Goal: Task Accomplishment & Management: Manage account settings

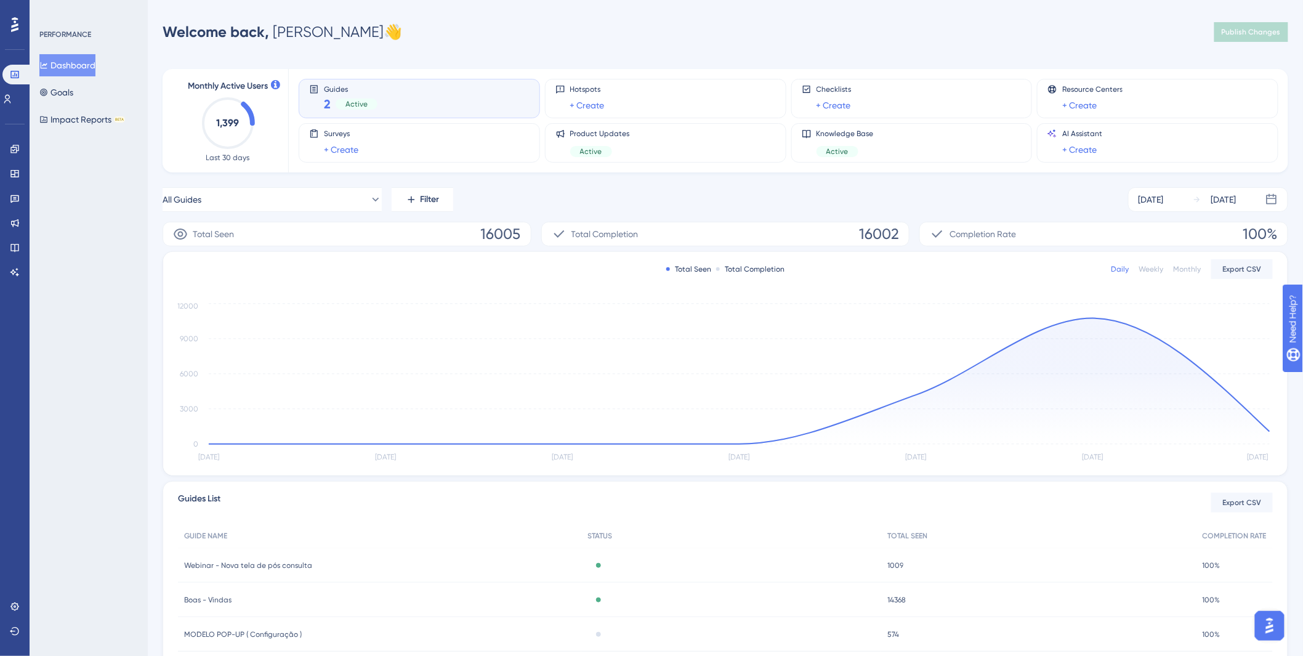
click at [10, 140] on div "Engagement" at bounding box center [15, 149] width 10 height 20
click at [17, 158] on link at bounding box center [15, 149] width 10 height 20
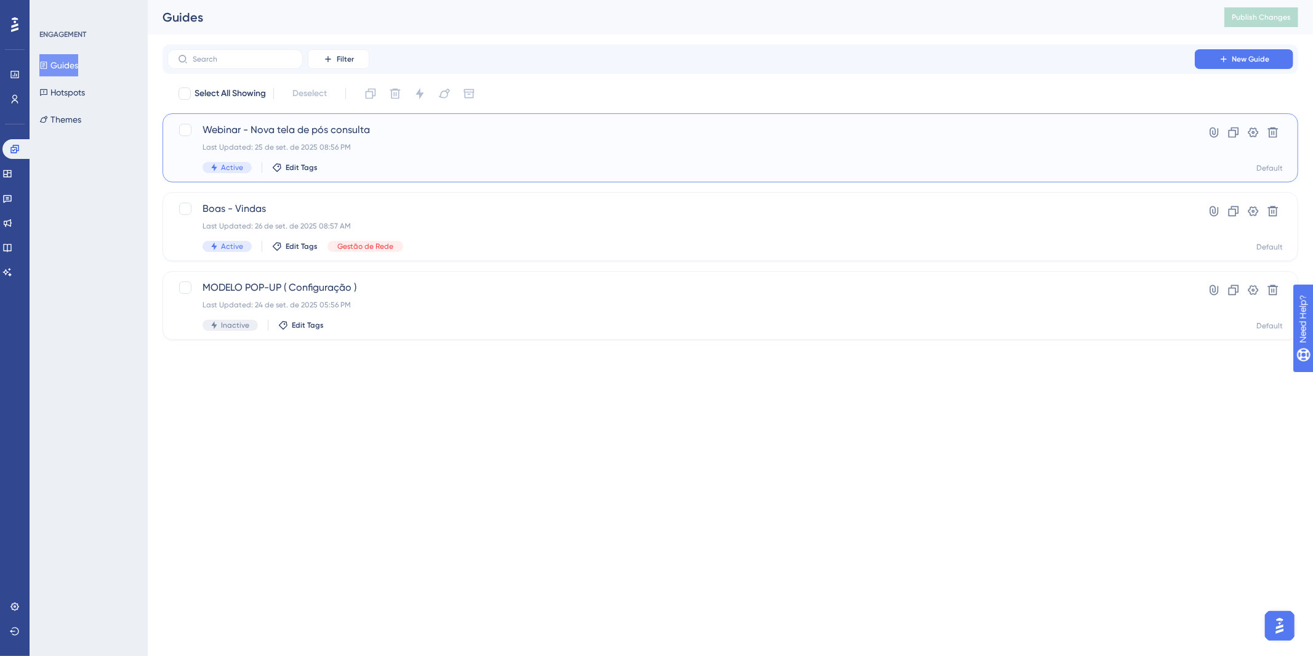
click at [658, 118] on div "Webinar - Nova tela de pós consulta Last Updated: 25 de set. de 2025 08:56 PM A…" at bounding box center [731, 147] width 1136 height 69
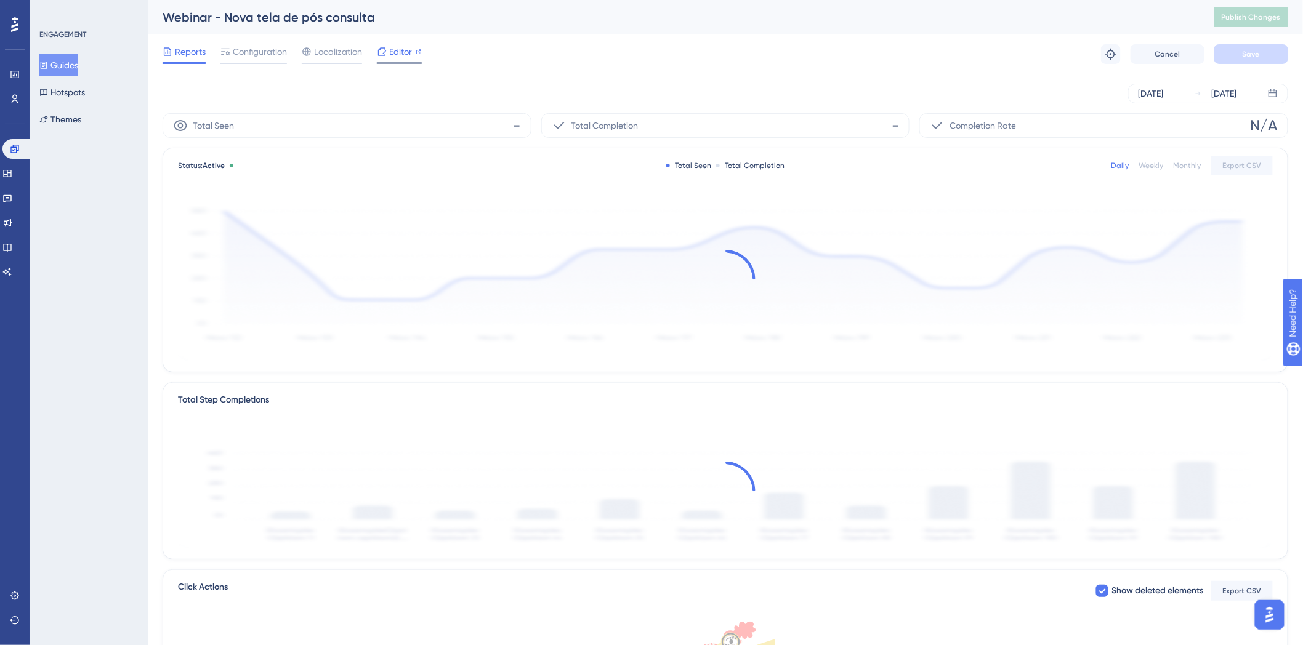
click at [391, 49] on span "Editor" at bounding box center [400, 51] width 23 height 15
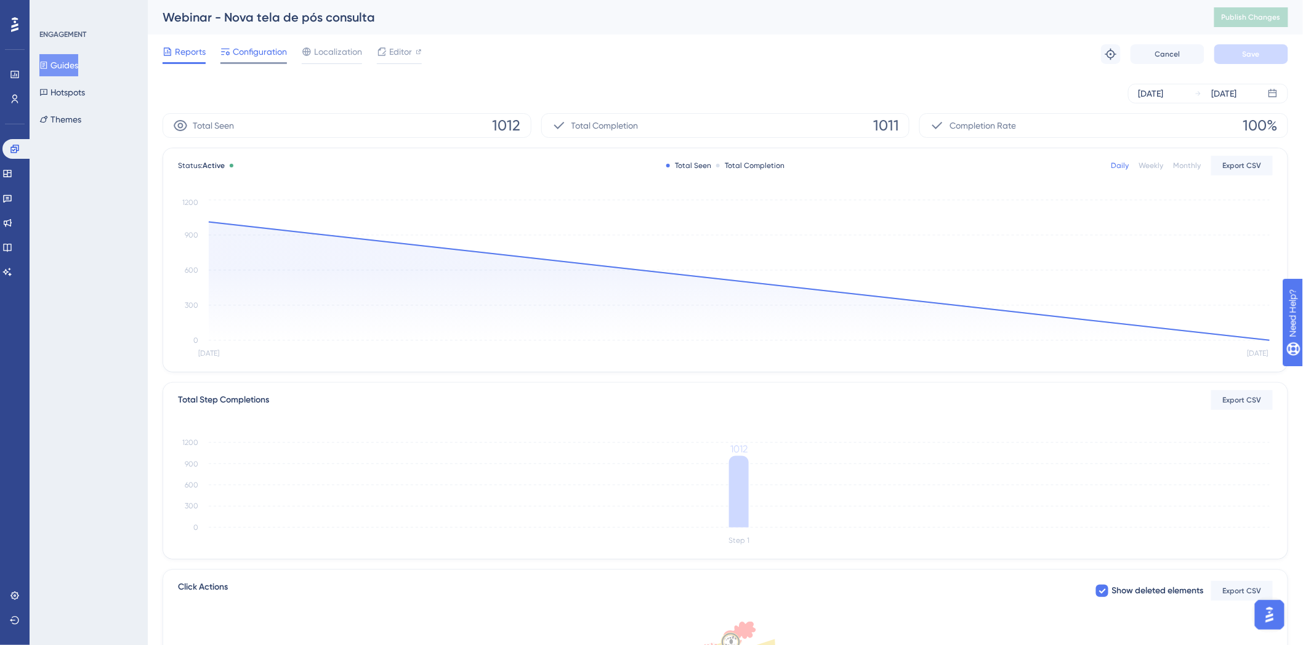
click at [279, 60] on div "Configuration" at bounding box center [253, 54] width 66 height 20
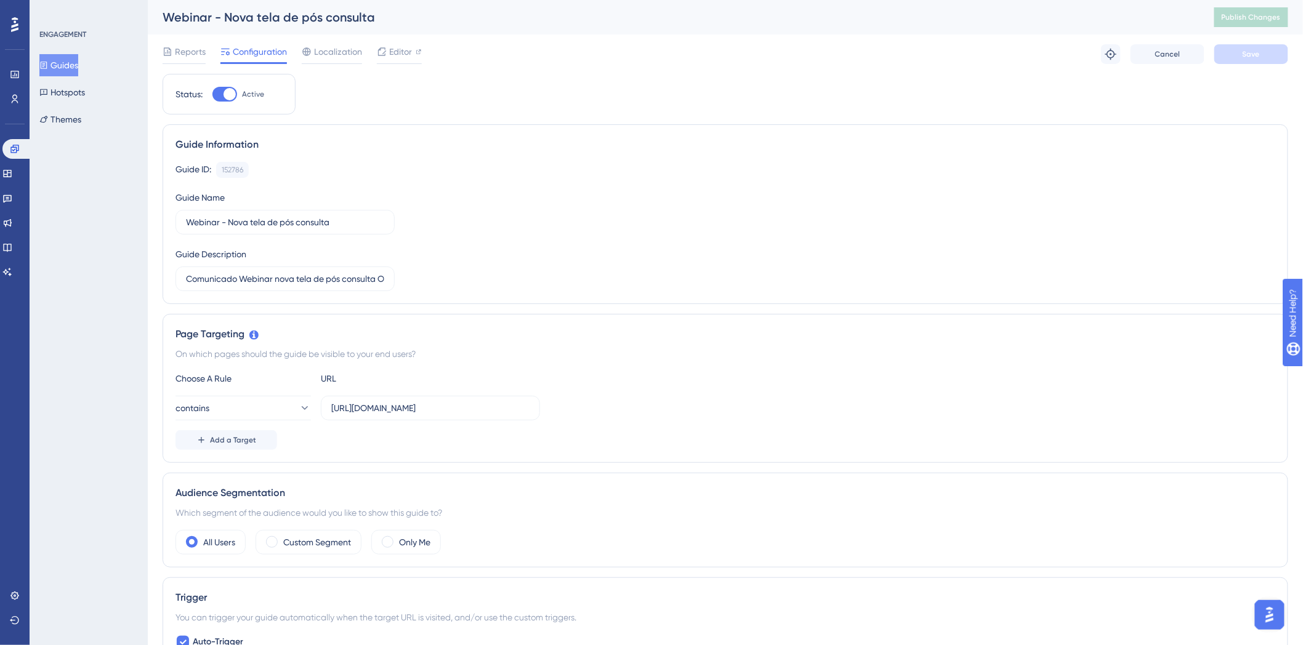
click at [163, 47] on icon at bounding box center [168, 52] width 10 height 10
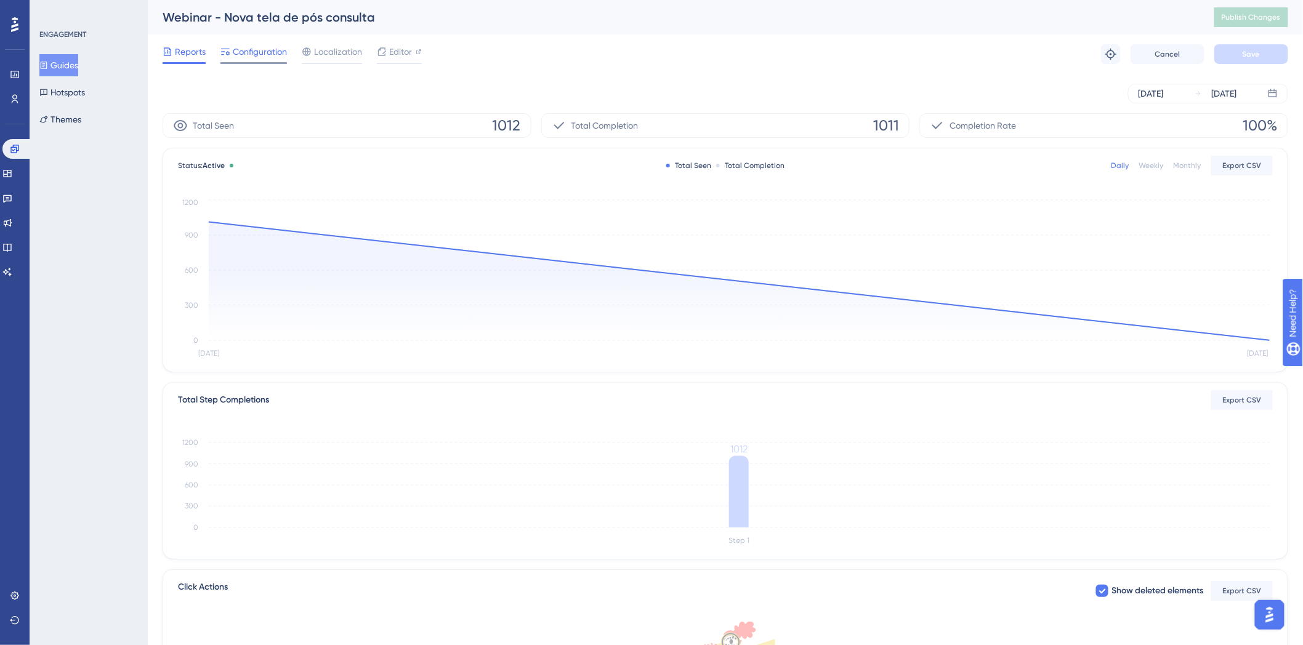
click at [245, 50] on span "Configuration" at bounding box center [260, 51] width 54 height 15
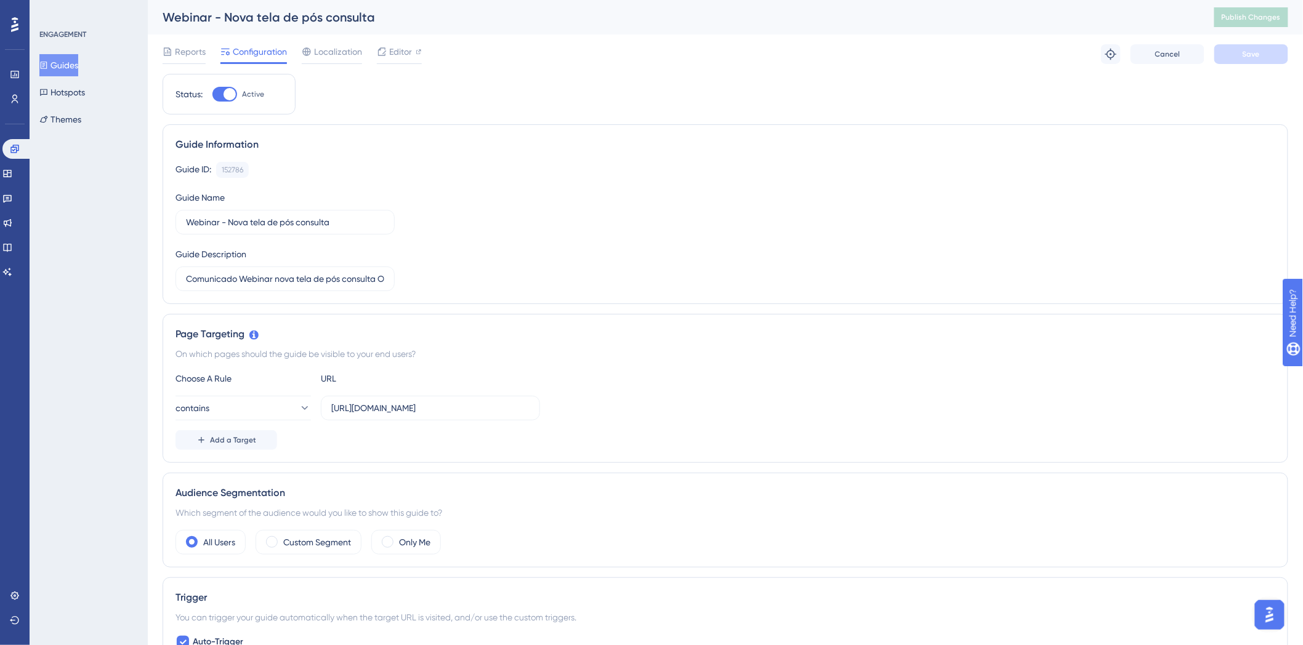
click at [231, 90] on div at bounding box center [229, 94] width 12 height 12
click at [212, 94] on input "Active" at bounding box center [212, 94] width 1 height 1
checkbox input "false"
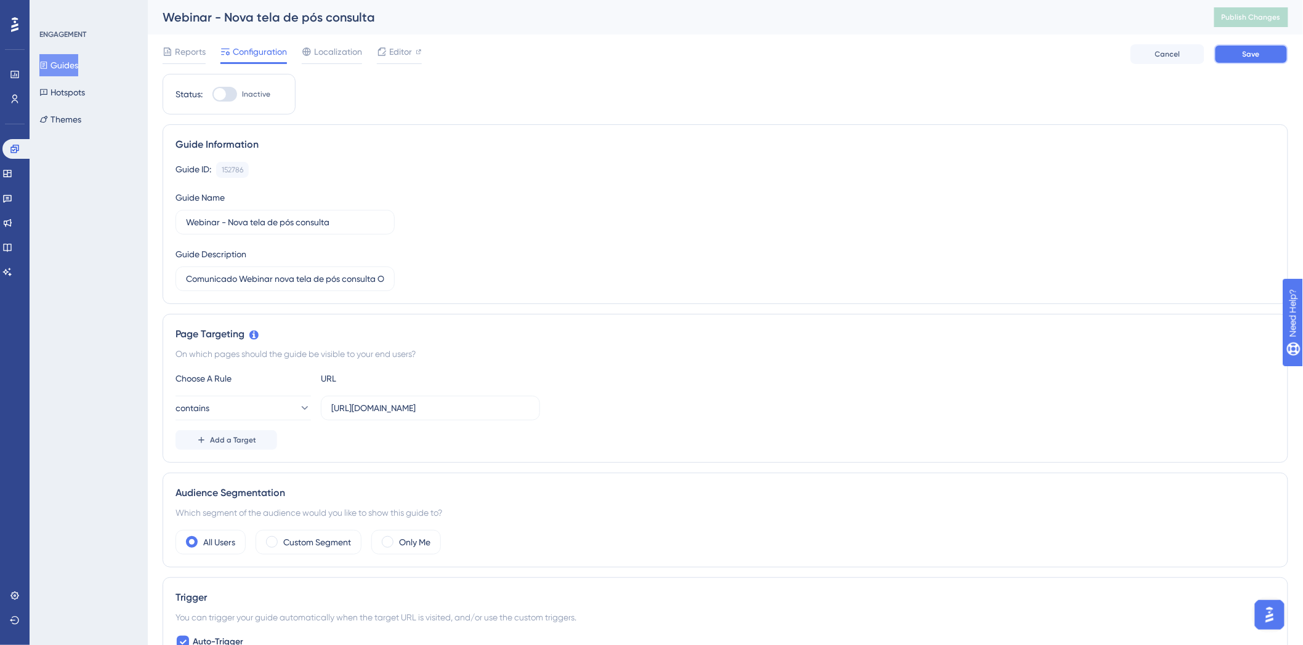
click at [1258, 58] on span "Save" at bounding box center [1250, 54] width 17 height 10
drag, startPoint x: 1240, startPoint y: 17, endPoint x: 1156, endPoint y: 20, distance: 83.8
click at [1240, 17] on span "Publish Changes" at bounding box center [1250, 17] width 59 height 10
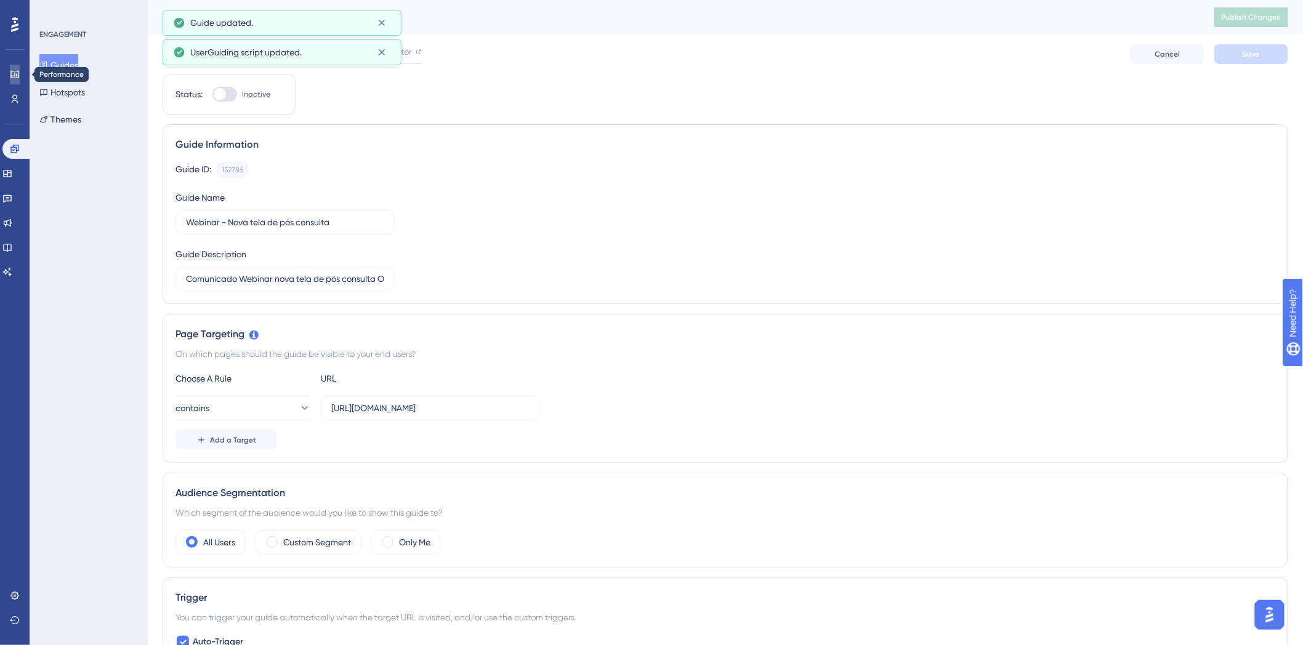
drag, startPoint x: 10, startPoint y: 78, endPoint x: 25, endPoint y: 75, distance: 15.1
click at [10, 78] on icon at bounding box center [15, 75] width 10 height 10
